Goal: Transaction & Acquisition: Purchase product/service

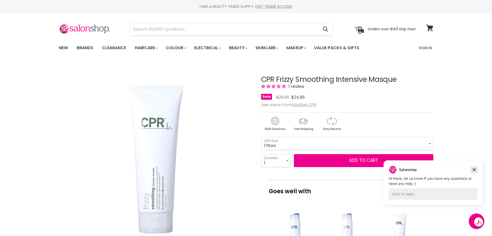
click at [473, 169] on icon "Dismiss campaign" at bounding box center [474, 169] width 5 height 6
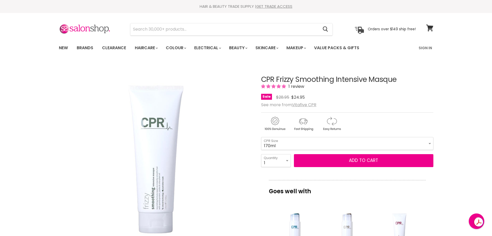
click at [289, 98] on div "Original Price $28.95 Current Price $24.95" at bounding box center [290, 97] width 29 height 7
click at [270, 105] on span "See more from Vitafive CPR" at bounding box center [288, 105] width 55 height 6
click at [305, 122] on img "Main content" at bounding box center [303, 124] width 27 height 16
click at [307, 145] on select "170ml 500ml" at bounding box center [347, 143] width 172 height 13
click at [261, 137] on select "170ml 500ml" at bounding box center [347, 143] width 172 height 13
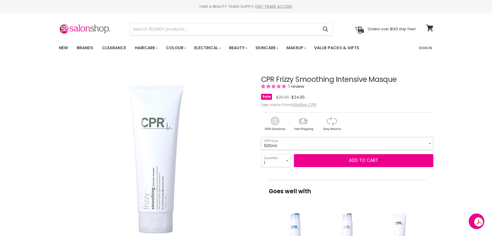
select select "500ml"
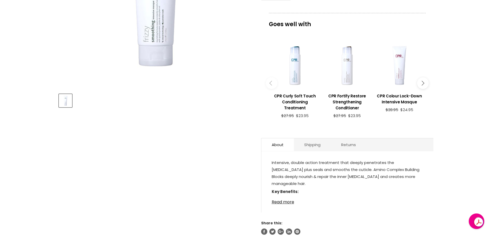
scroll to position [259, 0]
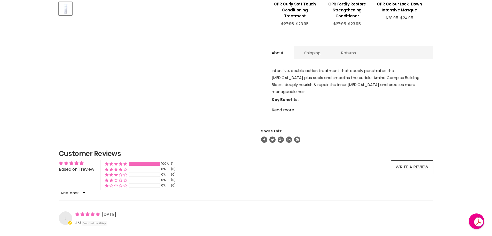
click at [279, 112] on link "Read more" at bounding box center [347, 108] width 151 height 8
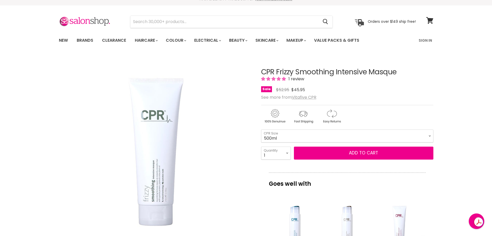
scroll to position [0, 0]
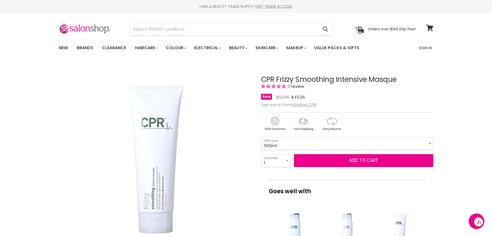
click at [308, 97] on div "Sale Original Price $52.95 Current Price $45.95" at bounding box center [347, 97] width 172 height 7
click at [303, 105] on u "Vitafive CPR" at bounding box center [304, 105] width 25 height 6
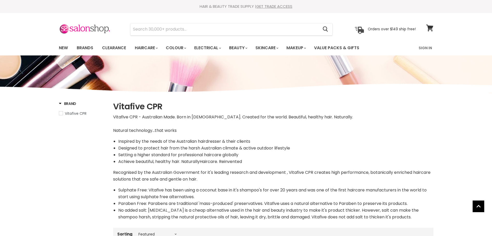
select select "manual"
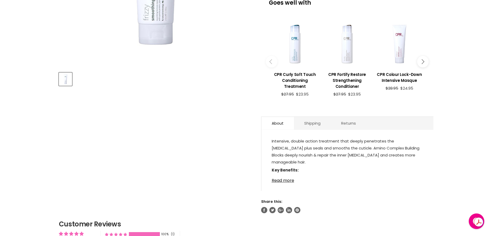
scroll to position [233, 0]
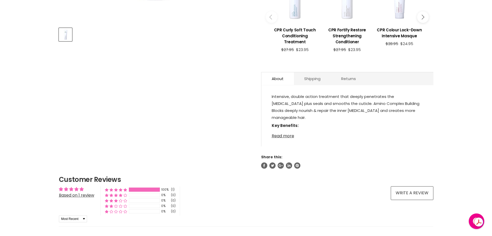
click at [278, 138] on link "Read more" at bounding box center [347, 134] width 151 height 8
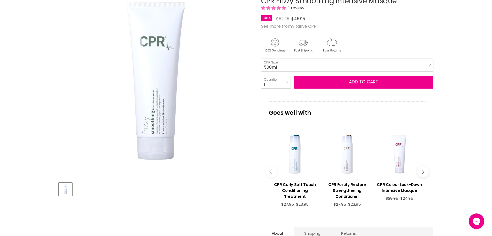
scroll to position [78, 0]
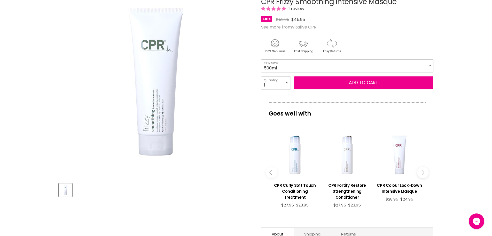
click at [286, 66] on select "170ml 500ml" at bounding box center [347, 65] width 172 height 13
select select "170ml"
click at [261, 59] on select "170ml 500ml" at bounding box center [347, 65] width 172 height 13
